Goal: Information Seeking & Learning: Check status

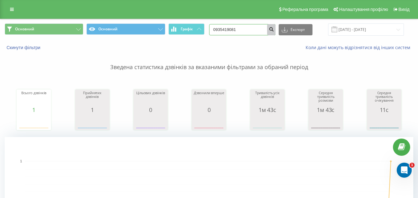
type input "0935419081"
click at [275, 33] on button "submit" at bounding box center [271, 29] width 8 height 11
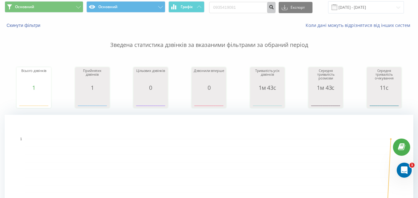
scroll to position [30, 0]
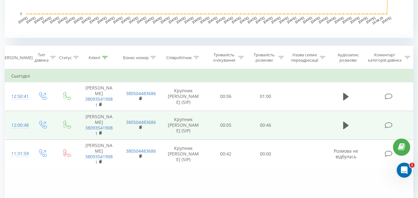
scroll to position [237, 0]
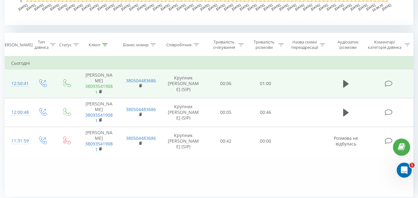
drag, startPoint x: 391, startPoint y: 84, endPoint x: 101, endPoint y: 84, distance: 290.3
drag, startPoint x: 101, startPoint y: 84, endPoint x: 176, endPoint y: 78, distance: 75.9
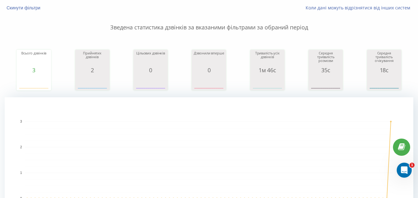
scroll to position [0, 0]
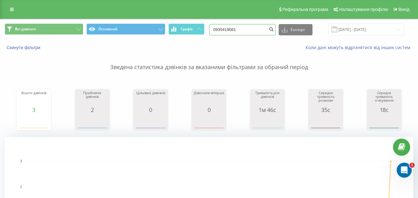
drag, startPoint x: 252, startPoint y: 29, endPoint x: 214, endPoint y: 31, distance: 37.3
click at [214, 31] on div "Всі дзвінки Основний Графік 0935419081 Експорт .csv .xls .xlsx 21.05.2025 - 21.…" at bounding box center [209, 29] width 408 height 12
paste input "380955934450"
type input "380955934450"
click at [274, 30] on icon "submit" at bounding box center [270, 29] width 5 height 4
